Goal: Book appointment/travel/reservation

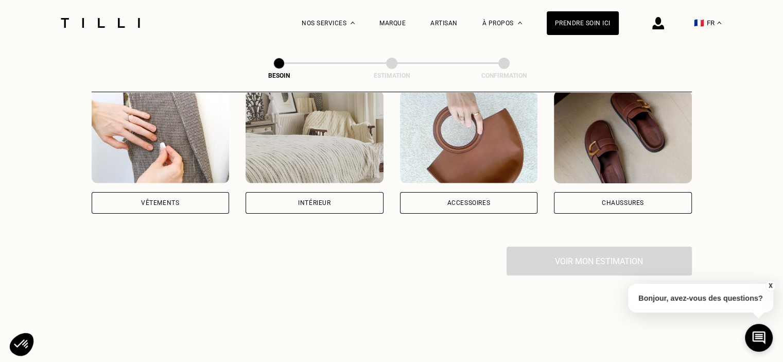
scroll to position [217, 0]
click at [174, 195] on div "Vêtements" at bounding box center [161, 202] width 138 height 22
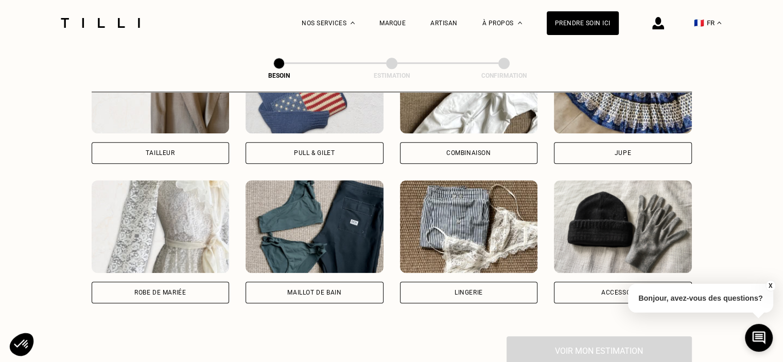
scroll to position [667, 0]
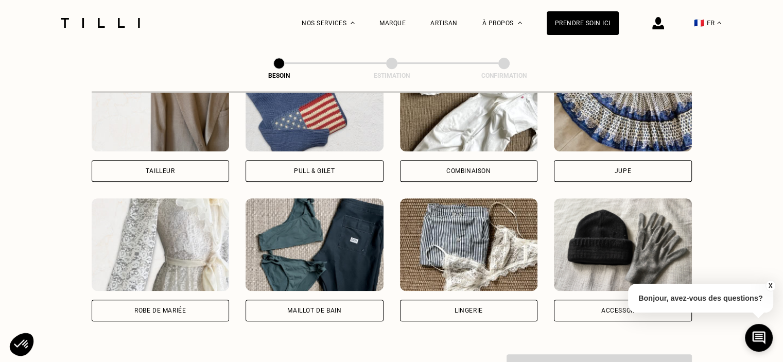
click at [570, 161] on div "Jupe" at bounding box center [623, 171] width 138 height 22
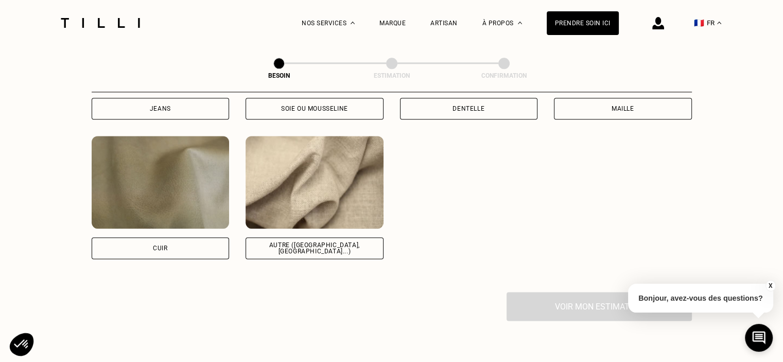
scroll to position [1215, 0]
click at [365, 247] on div "Autre ([GEOGRAPHIC_DATA], [GEOGRAPHIC_DATA]...)" at bounding box center [314, 248] width 138 height 22
select select "FR"
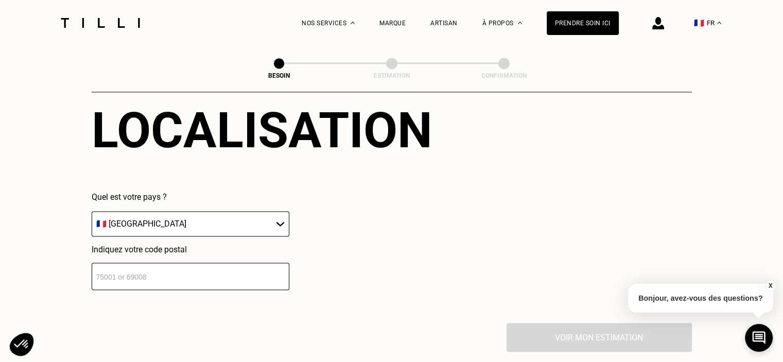
scroll to position [1504, 0]
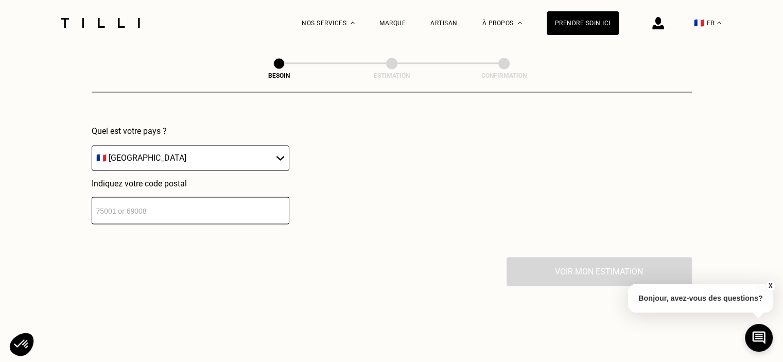
click at [280, 209] on input "number" at bounding box center [191, 210] width 198 height 27
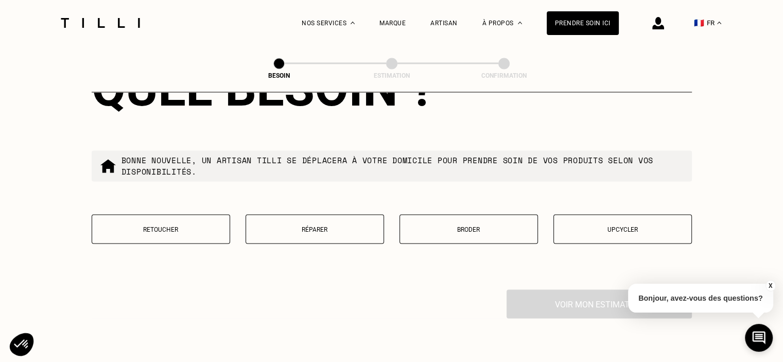
scroll to position [1741, 0]
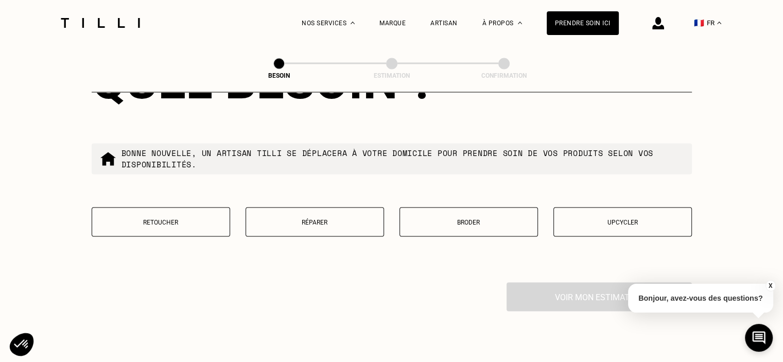
type input "75017"
click at [184, 218] on p "Retoucher" at bounding box center [160, 221] width 127 height 7
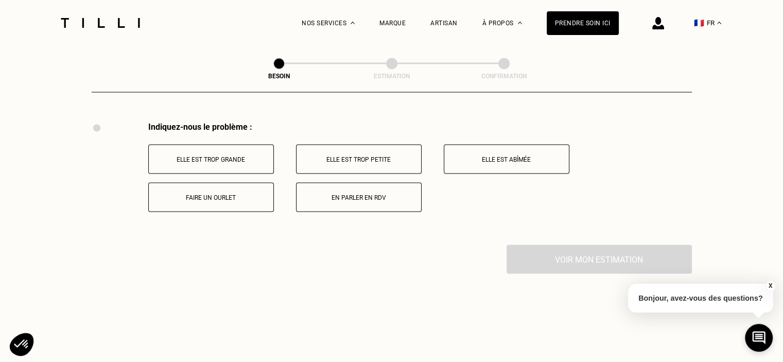
scroll to position [1903, 0]
click at [222, 156] on p "Elle est trop grande" at bounding box center [211, 158] width 114 height 7
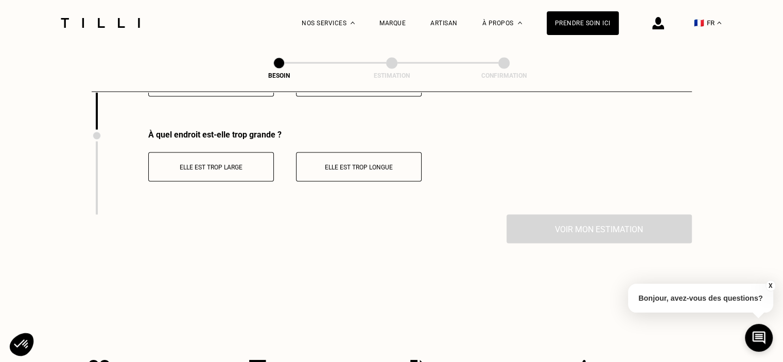
scroll to position [2026, 0]
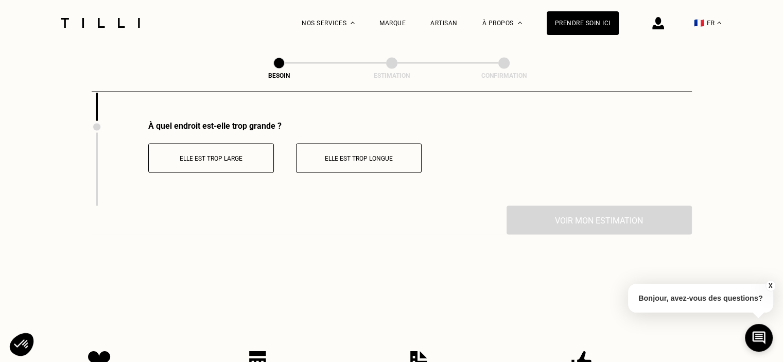
click at [235, 158] on button "Elle est trop large" at bounding box center [211, 158] width 126 height 29
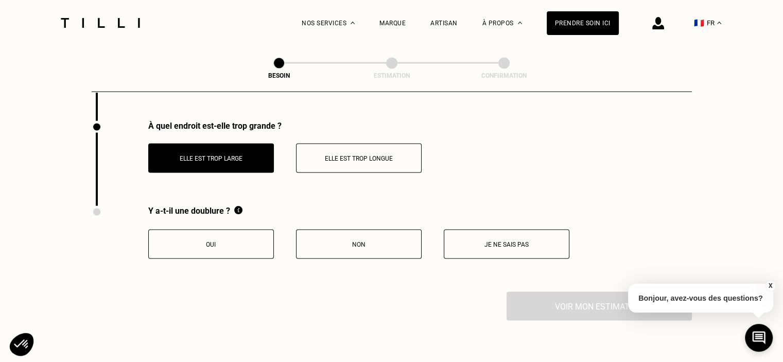
click at [463, 241] on p "Je ne sais pas" at bounding box center [506, 244] width 114 height 7
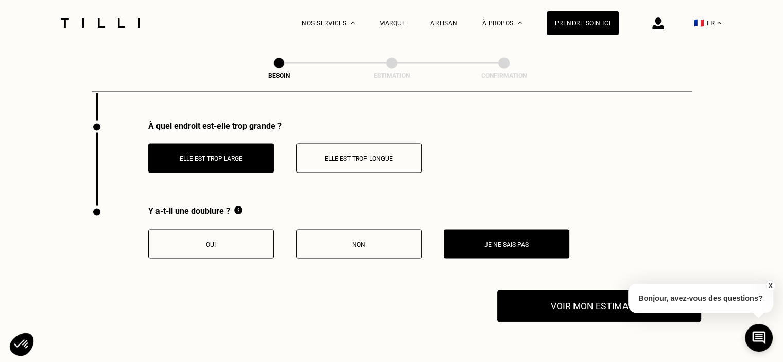
click at [553, 298] on button "Voir mon estimation" at bounding box center [599, 306] width 204 height 32
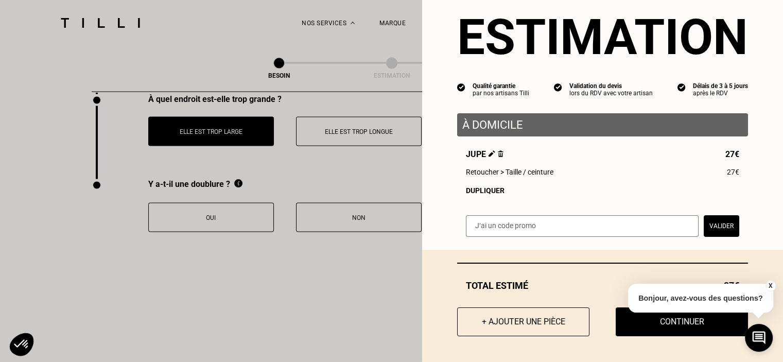
scroll to position [2055, 0]
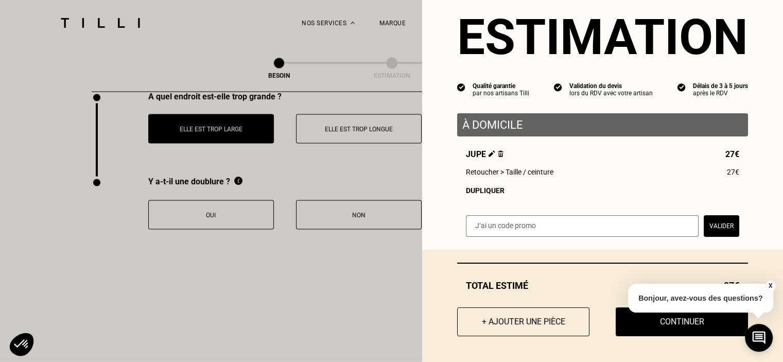
click at [767, 285] on button "X" at bounding box center [770, 285] width 10 height 11
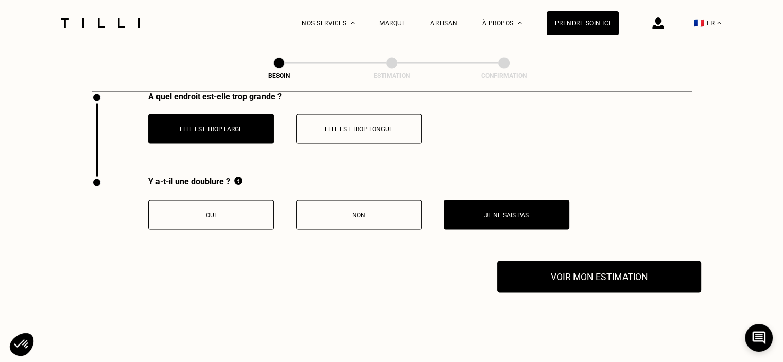
click at [644, 277] on button "Voir mon estimation" at bounding box center [599, 277] width 204 height 32
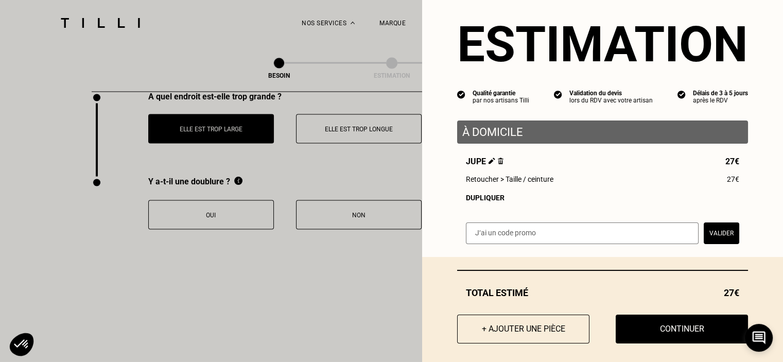
scroll to position [28, 0]
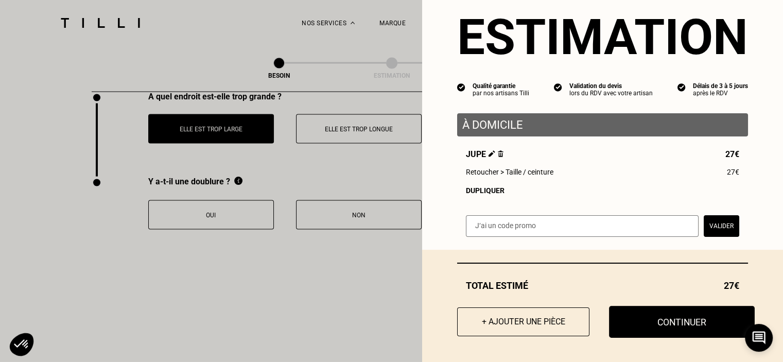
click at [653, 320] on button "Continuer" at bounding box center [682, 322] width 146 height 32
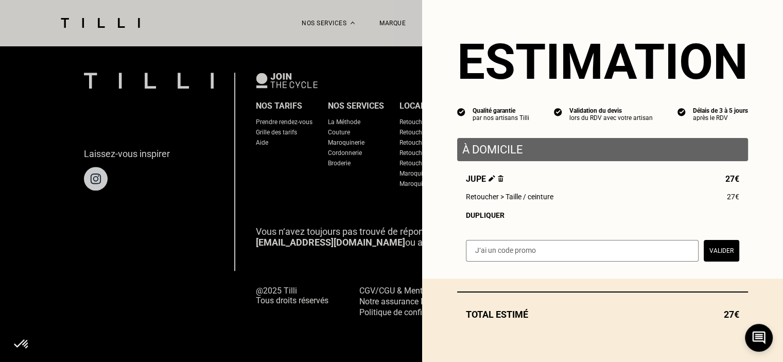
scroll to position [0, 0]
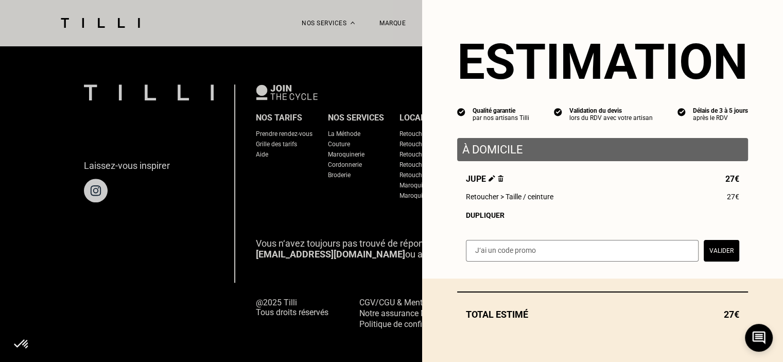
select select "FR"
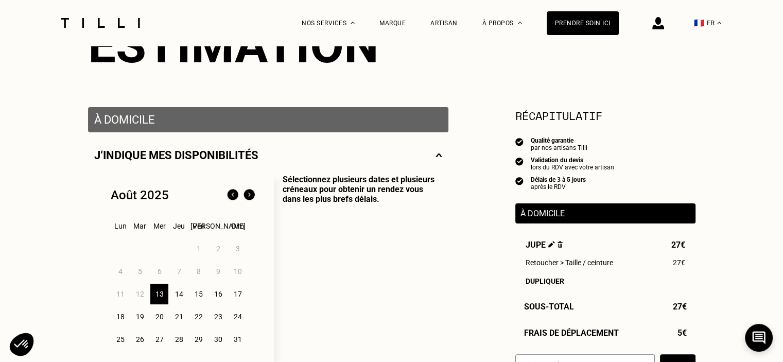
scroll to position [209, 0]
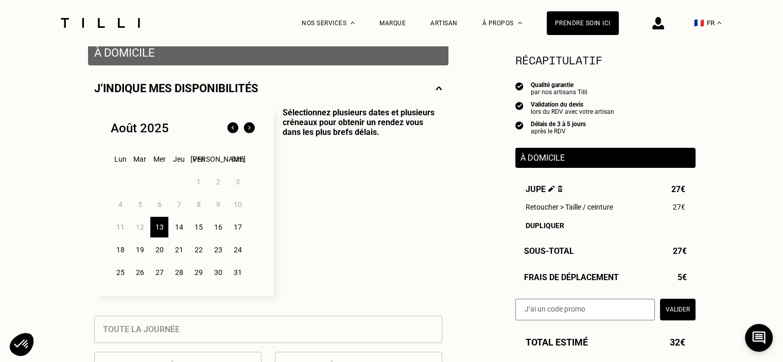
click at [162, 228] on div "13" at bounding box center [159, 227] width 18 height 21
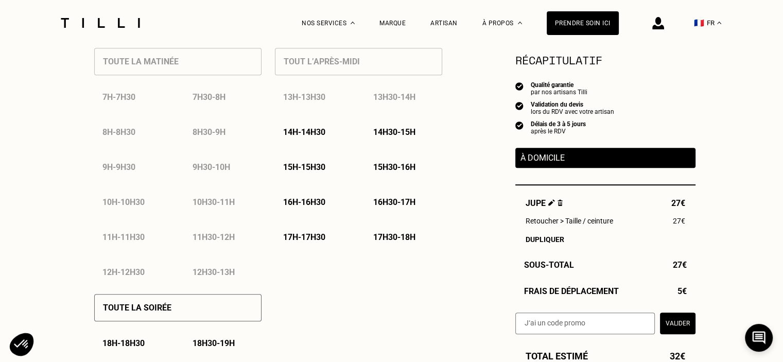
scroll to position [508, 0]
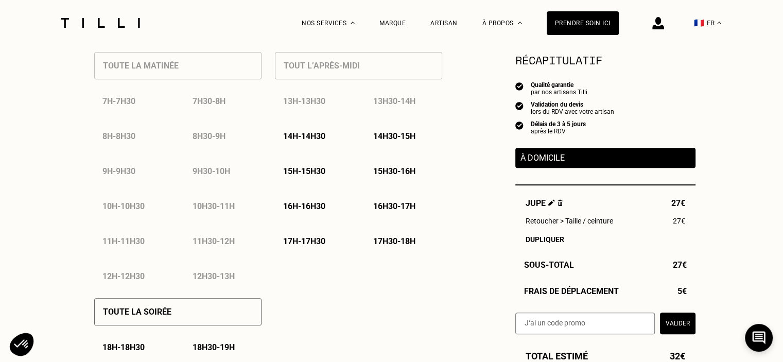
click at [315, 202] on div "16h - 16h30" at bounding box center [313, 206] width 77 height 26
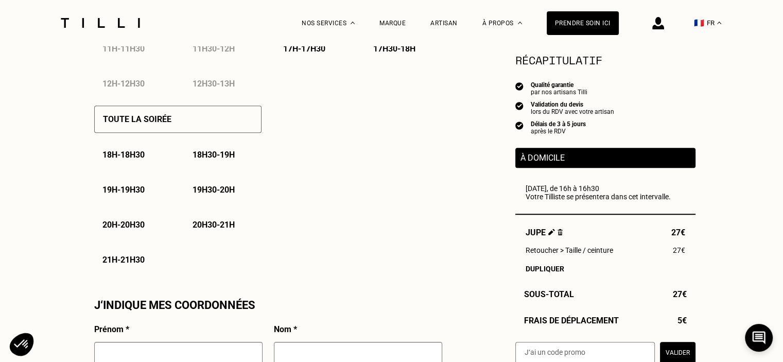
scroll to position [710, 0]
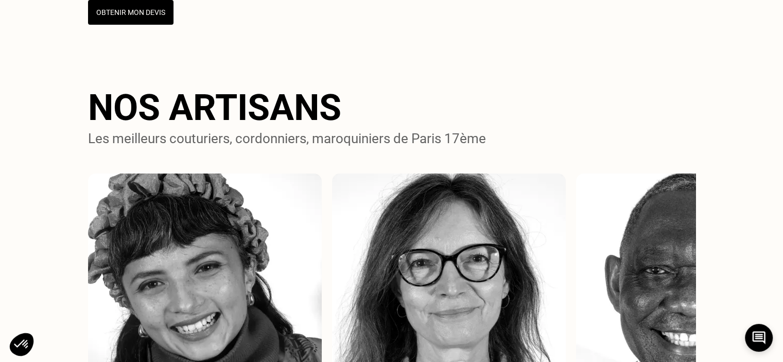
scroll to position [227, 0]
